Goal: Transaction & Acquisition: Purchase product/service

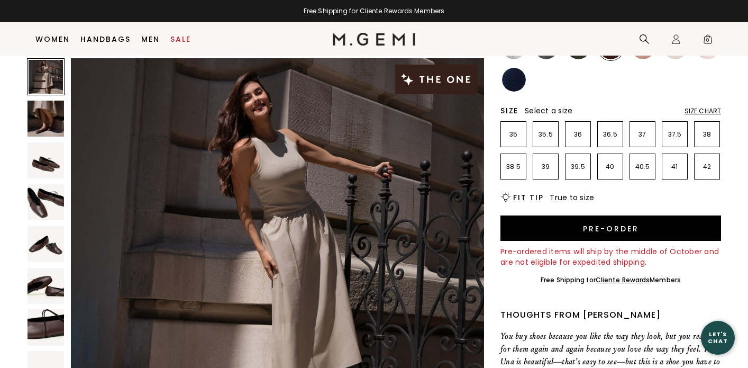
scroll to position [79, 0]
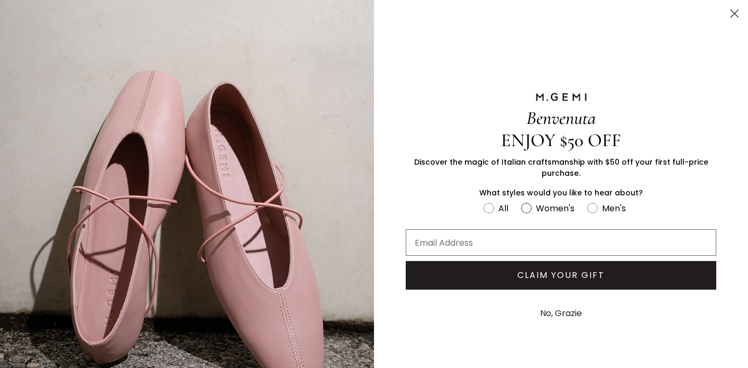
click at [530, 206] on circle "FULLSCREEN Form" at bounding box center [527, 208] width 10 height 10
click at [484, 201] on input "Women's" at bounding box center [483, 201] width 1 height 1
radio input "true"
click at [470, 242] on input "Email Address" at bounding box center [561, 242] width 311 height 26
type input "[PERSON_NAME][EMAIL_ADDRESS][DOMAIN_NAME]"
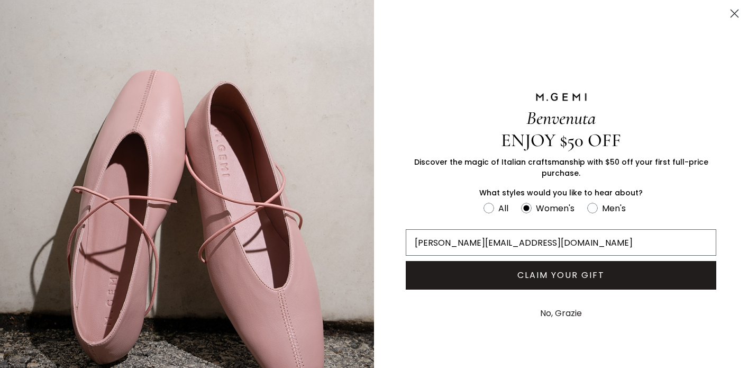
click at [585, 276] on button "CLAIM YOUR GIFT" at bounding box center [561, 275] width 311 height 29
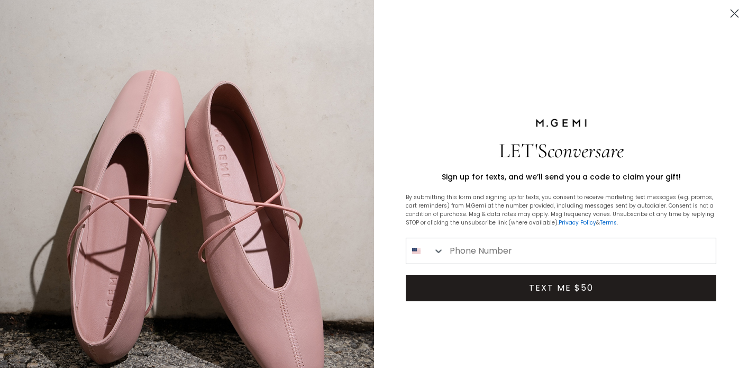
click at [734, 16] on circle "Close dialog" at bounding box center [734, 13] width 17 height 17
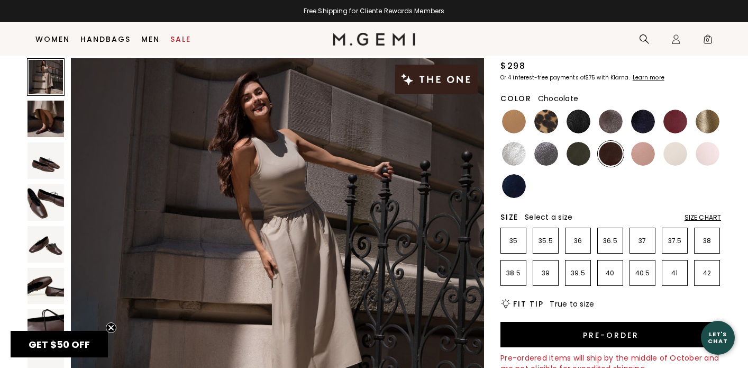
click at [619, 152] on img at bounding box center [611, 154] width 24 height 24
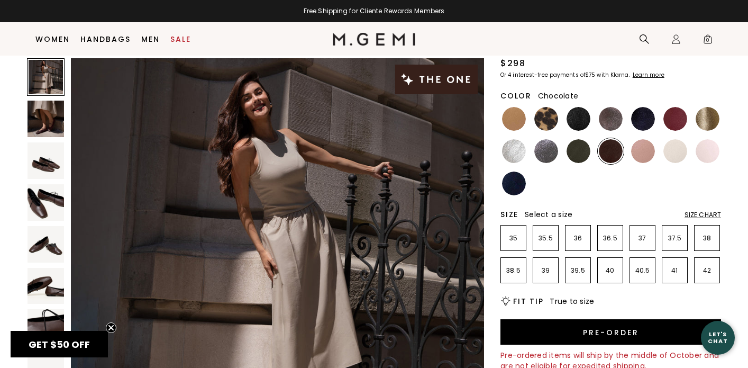
scroll to position [84, 0]
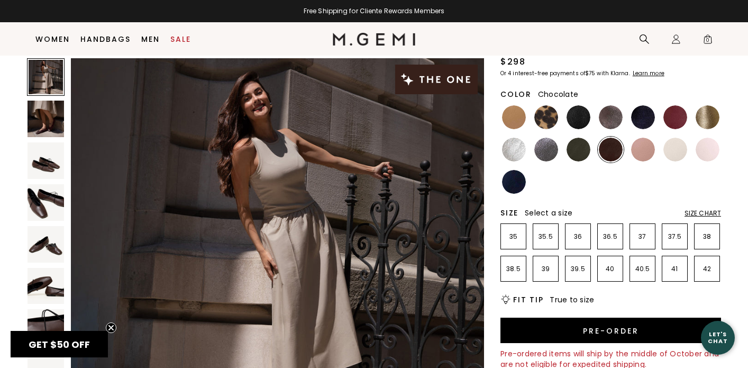
click at [37, 159] on img at bounding box center [46, 160] width 37 height 37
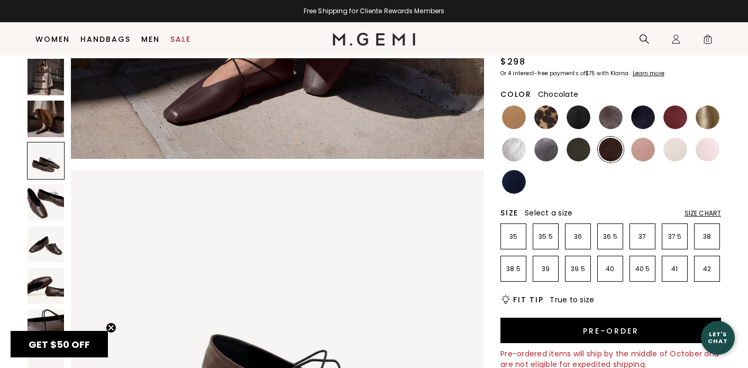
scroll to position [848, 0]
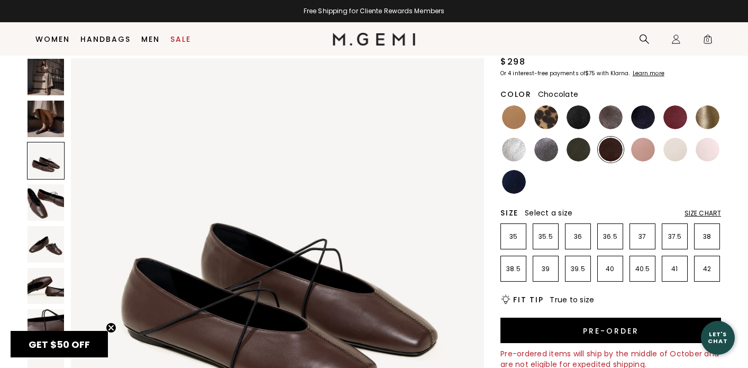
click at [40, 117] on img at bounding box center [46, 119] width 37 height 37
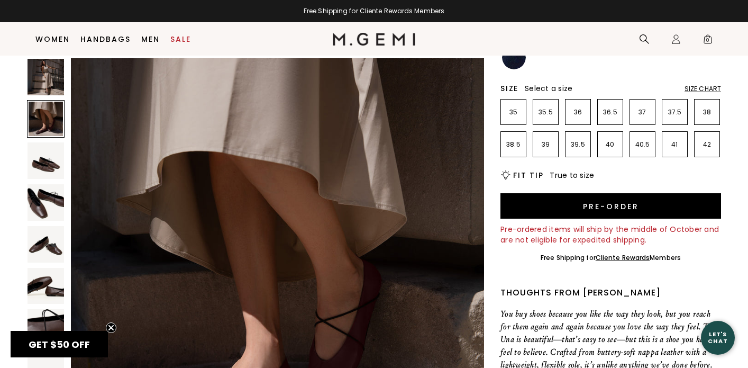
scroll to position [208, 0]
click at [47, 169] on img at bounding box center [46, 160] width 37 height 37
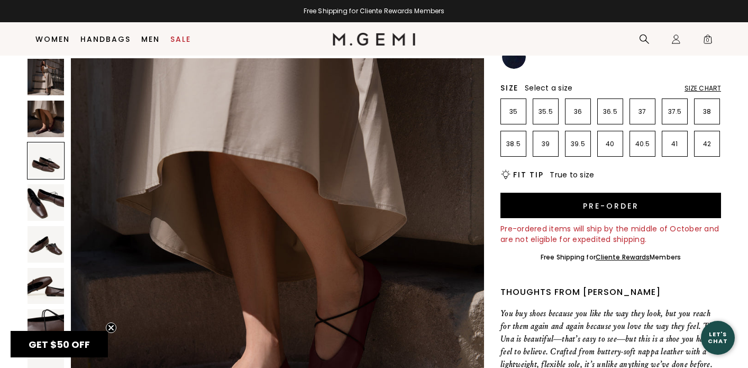
scroll to position [848, 0]
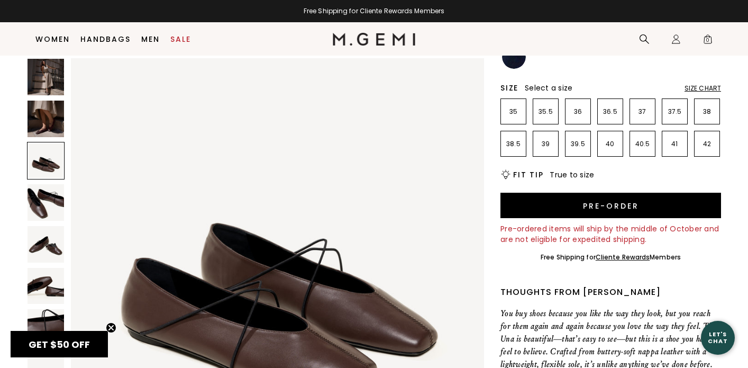
click at [48, 197] on img at bounding box center [46, 202] width 37 height 37
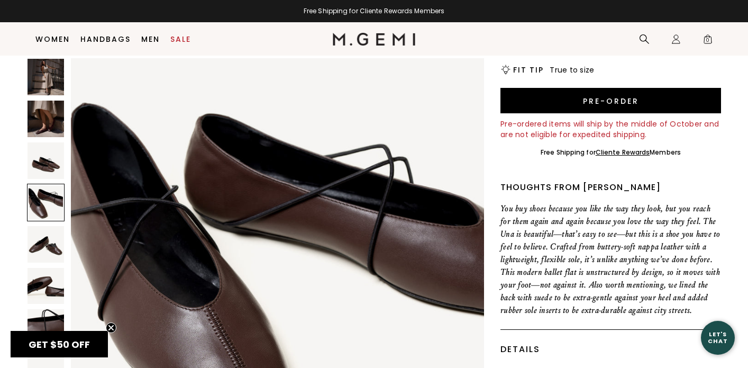
scroll to position [315, 0]
